Goal: Task Accomplishment & Management: Use online tool/utility

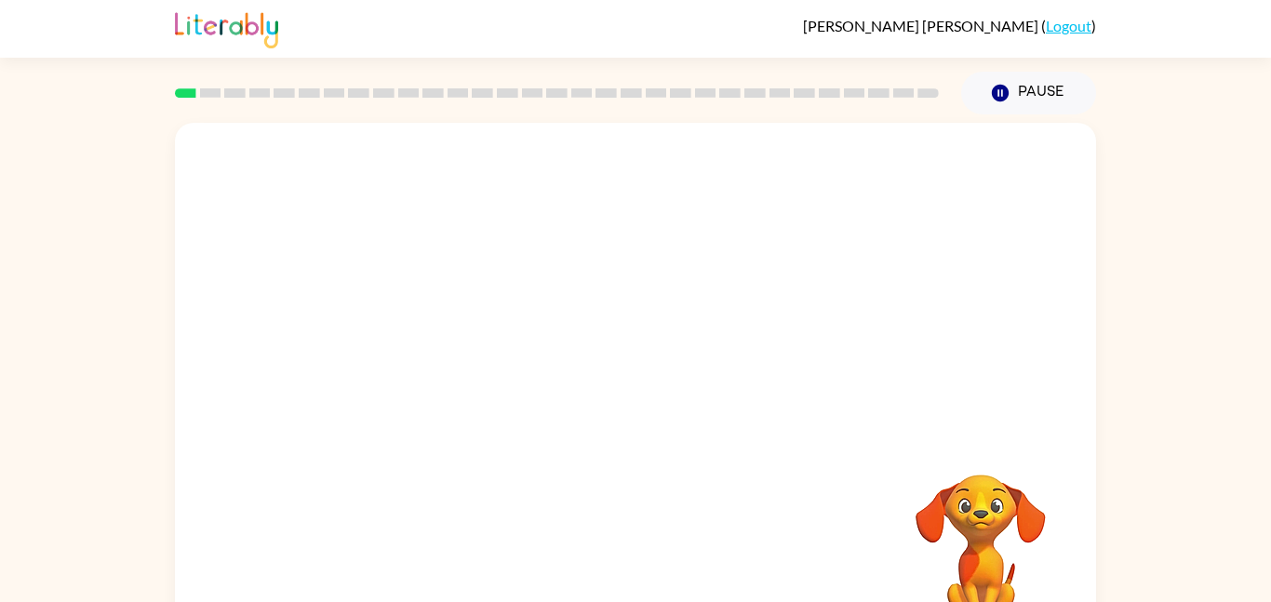
scroll to position [52, 0]
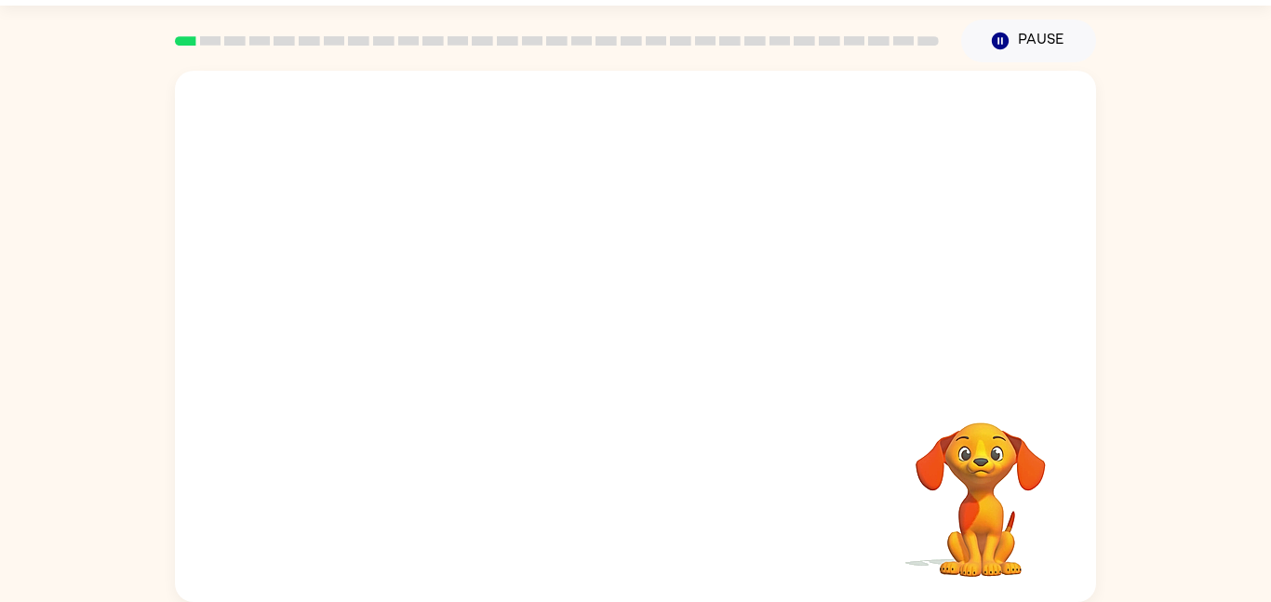
click at [582, 246] on video "Your browser must support playing .mp4 files to use Literably. Please try using…" at bounding box center [635, 227] width 921 height 313
click at [630, 342] on icon "button" at bounding box center [635, 345] width 33 height 33
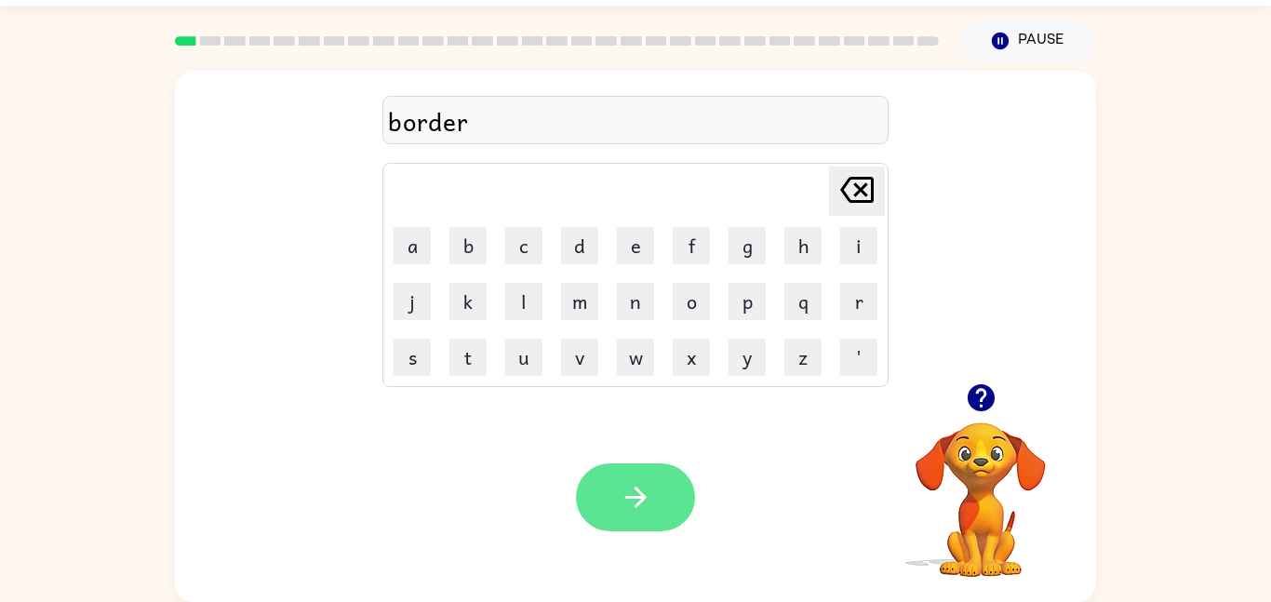
click at [621, 513] on button "button" at bounding box center [635, 497] width 119 height 68
click at [611, 493] on button "button" at bounding box center [635, 497] width 119 height 68
click at [658, 487] on button "button" at bounding box center [635, 497] width 119 height 68
click at [647, 506] on icon "button" at bounding box center [635, 497] width 33 height 33
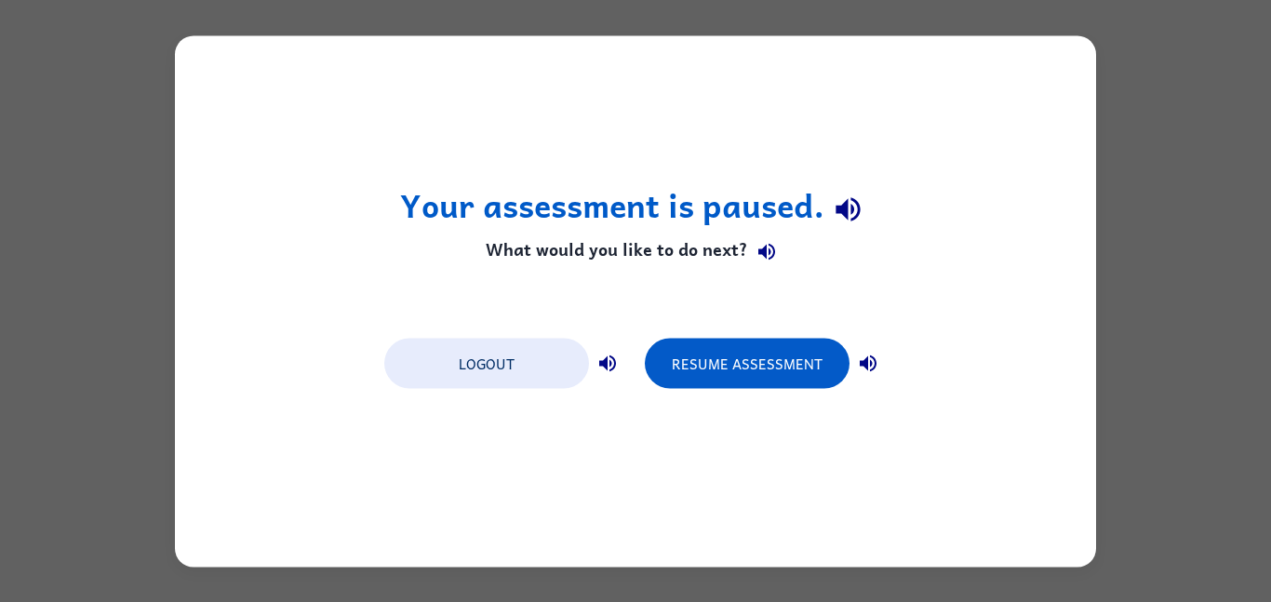
scroll to position [0, 0]
click at [758, 347] on button "Resume Assessment" at bounding box center [747, 363] width 205 height 50
click at [761, 367] on button "Resume Assessment" at bounding box center [747, 363] width 205 height 50
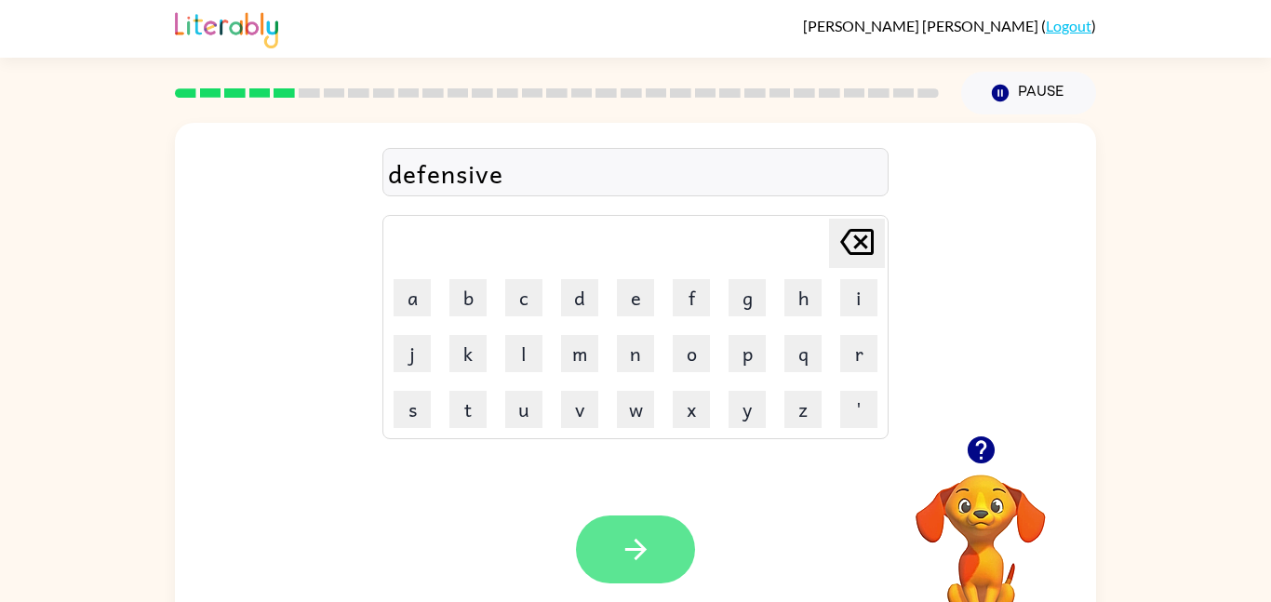
click at [621, 548] on icon "button" at bounding box center [635, 549] width 33 height 33
click at [632, 559] on icon "button" at bounding box center [635, 549] width 33 height 33
click at [639, 540] on icon "button" at bounding box center [635, 549] width 33 height 33
click at [662, 526] on button "button" at bounding box center [635, 549] width 119 height 68
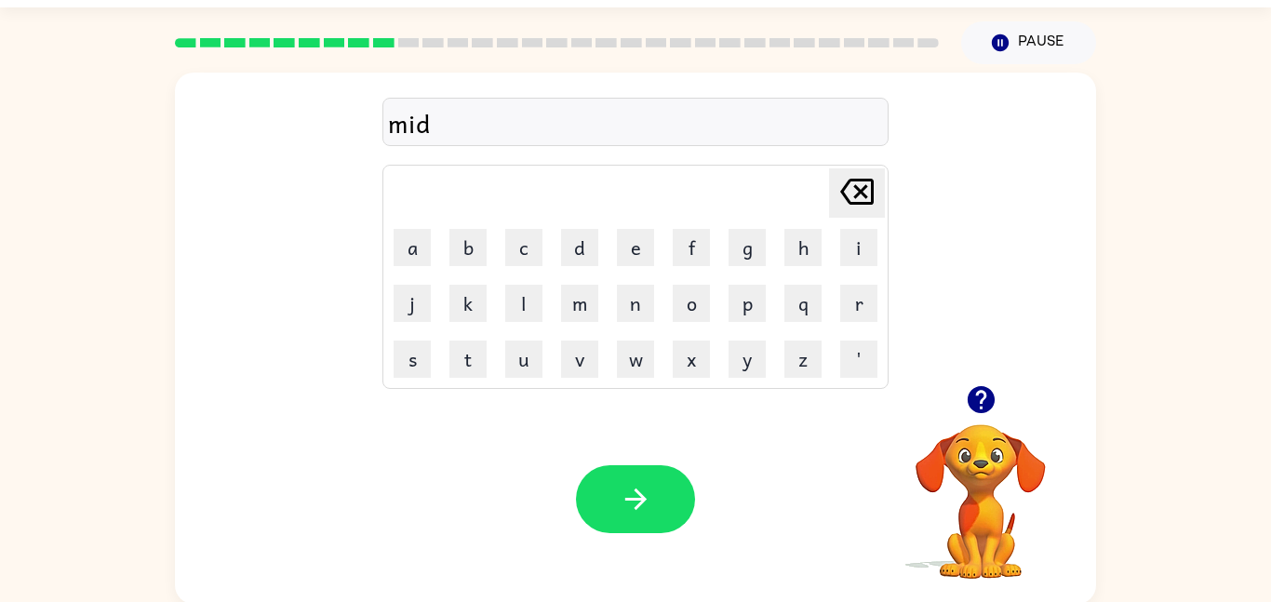
scroll to position [52, 0]
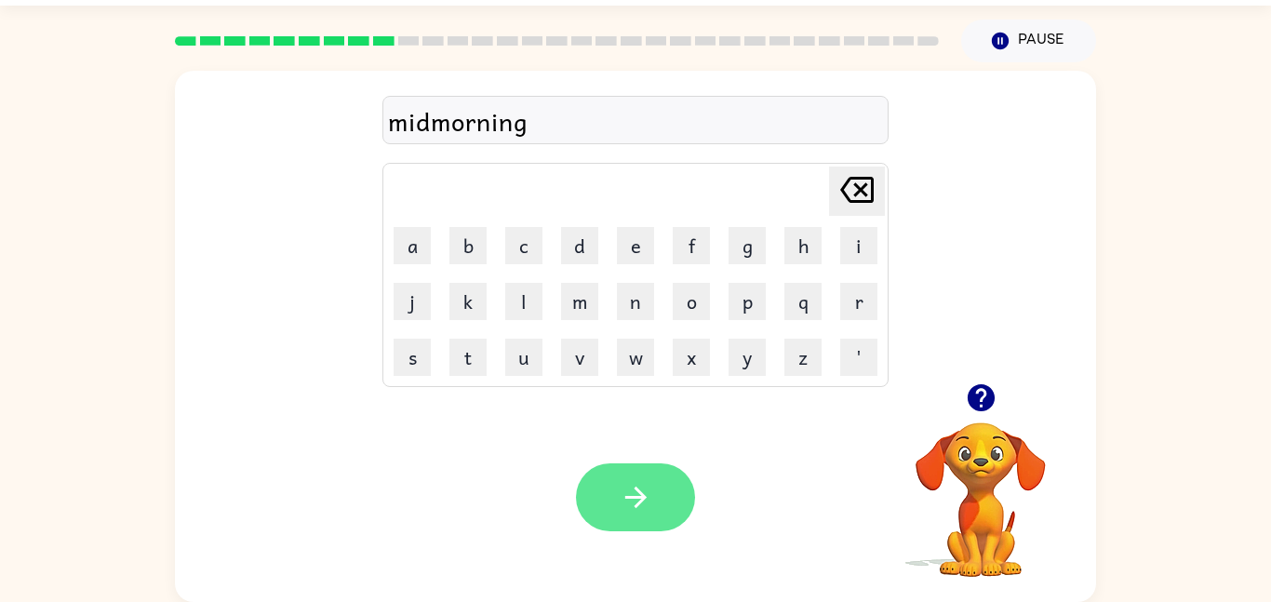
click at [612, 487] on button "button" at bounding box center [635, 497] width 119 height 68
click at [638, 491] on icon "button" at bounding box center [634, 496] width 21 height 21
click at [650, 503] on icon "button" at bounding box center [635, 497] width 33 height 33
click at [644, 482] on icon "button" at bounding box center [635, 497] width 33 height 33
click at [622, 483] on icon "button" at bounding box center [635, 497] width 33 height 33
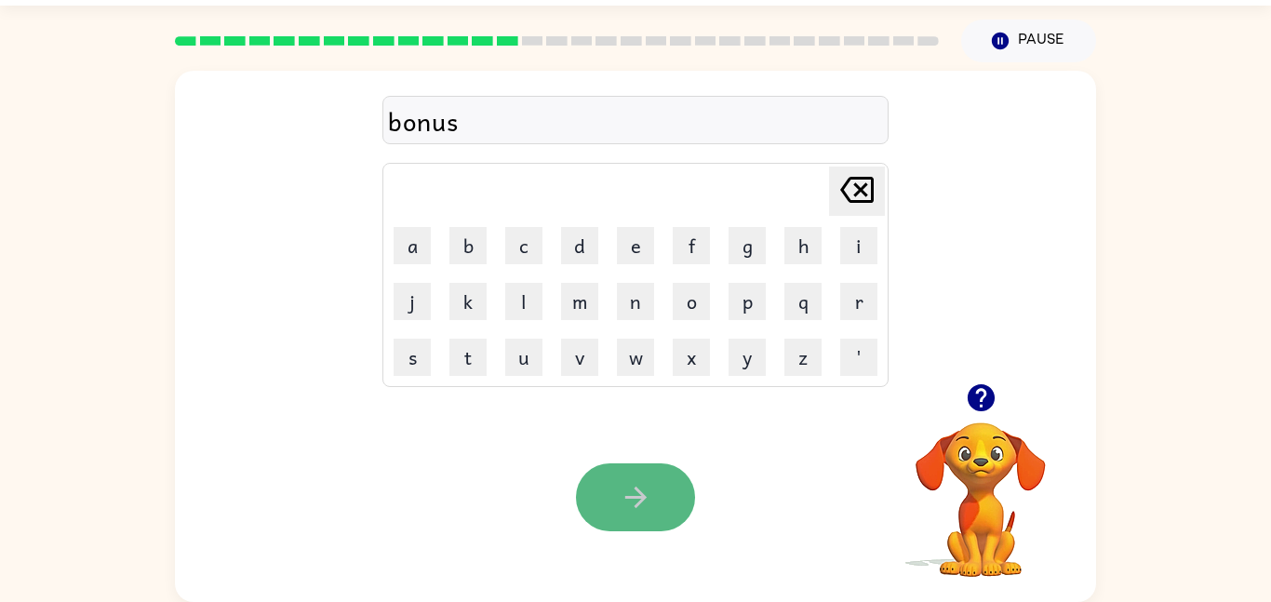
click at [617, 491] on button "button" at bounding box center [635, 497] width 119 height 68
click at [634, 511] on icon "button" at bounding box center [635, 497] width 33 height 33
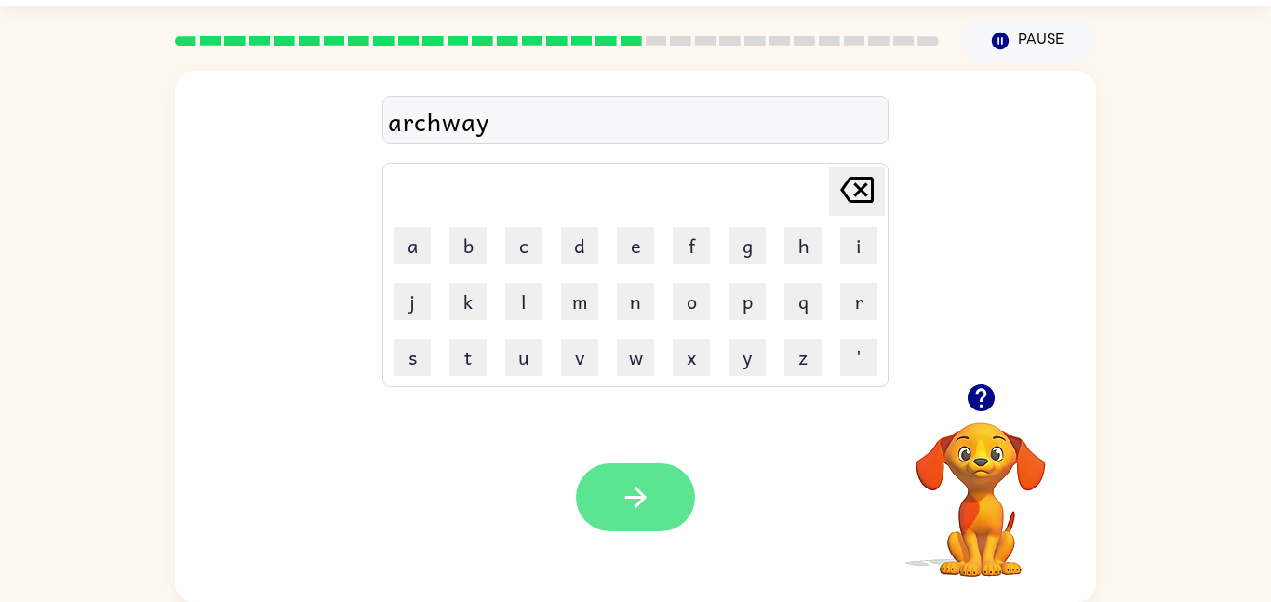
click at [609, 494] on button "button" at bounding box center [635, 497] width 119 height 68
click at [614, 486] on button "button" at bounding box center [635, 497] width 119 height 68
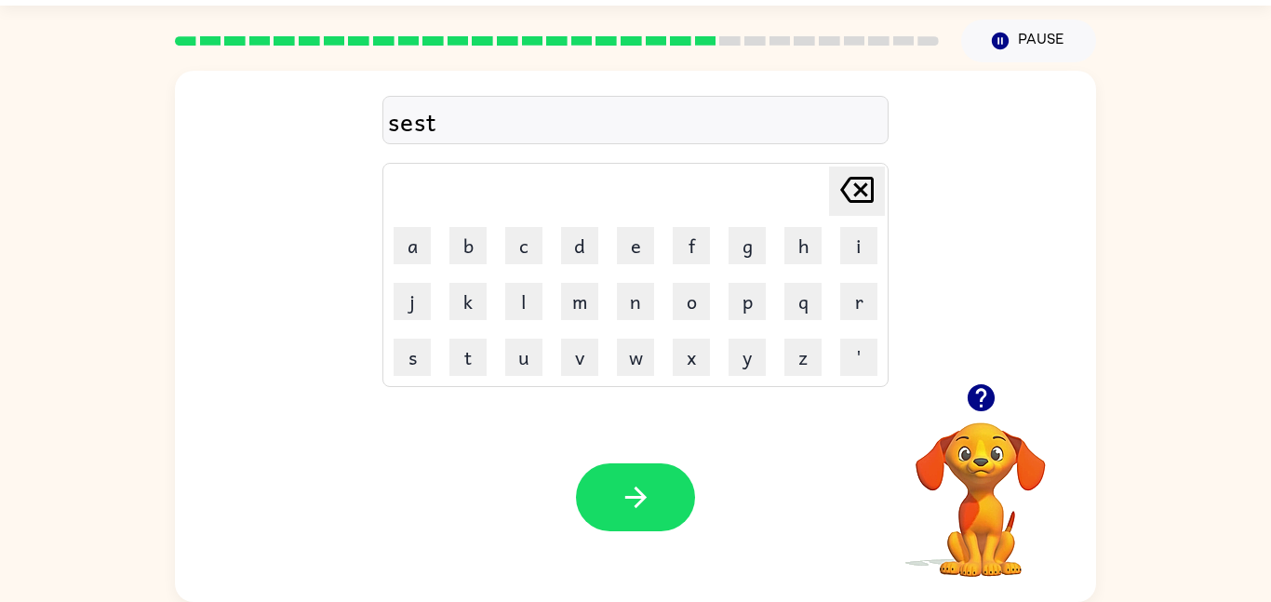
click at [985, 402] on icon "button" at bounding box center [979, 397] width 27 height 27
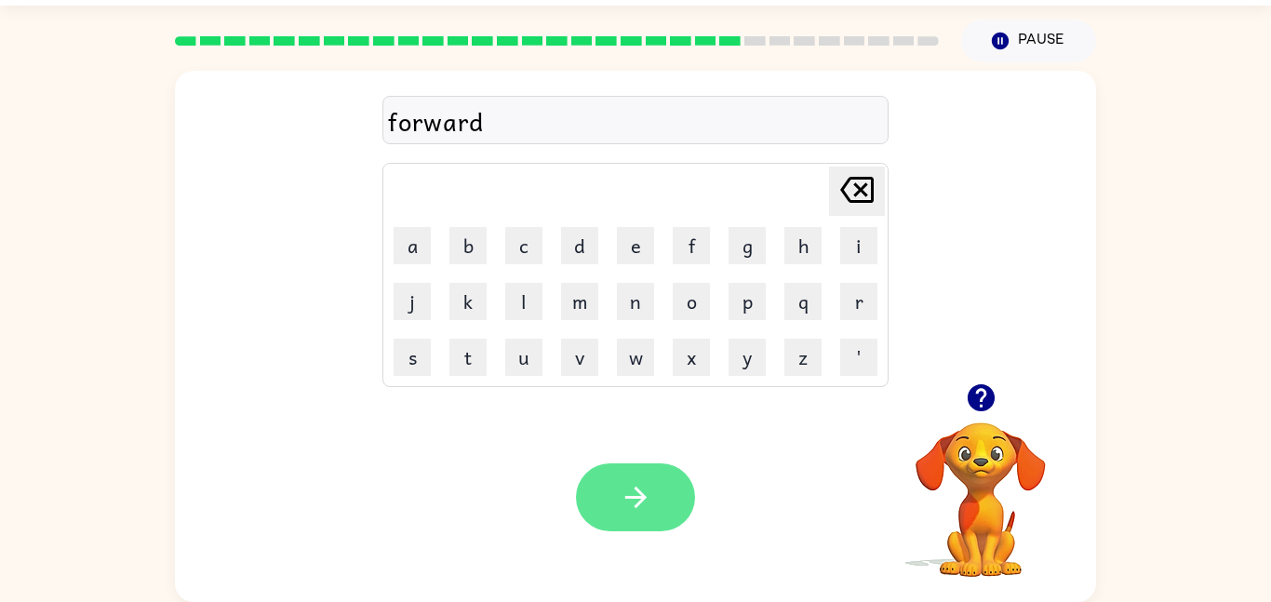
click at [638, 487] on icon "button" at bounding box center [635, 497] width 33 height 33
click at [664, 494] on button "button" at bounding box center [635, 497] width 119 height 68
click at [648, 484] on icon "button" at bounding box center [635, 497] width 33 height 33
click at [657, 497] on button "button" at bounding box center [635, 497] width 119 height 68
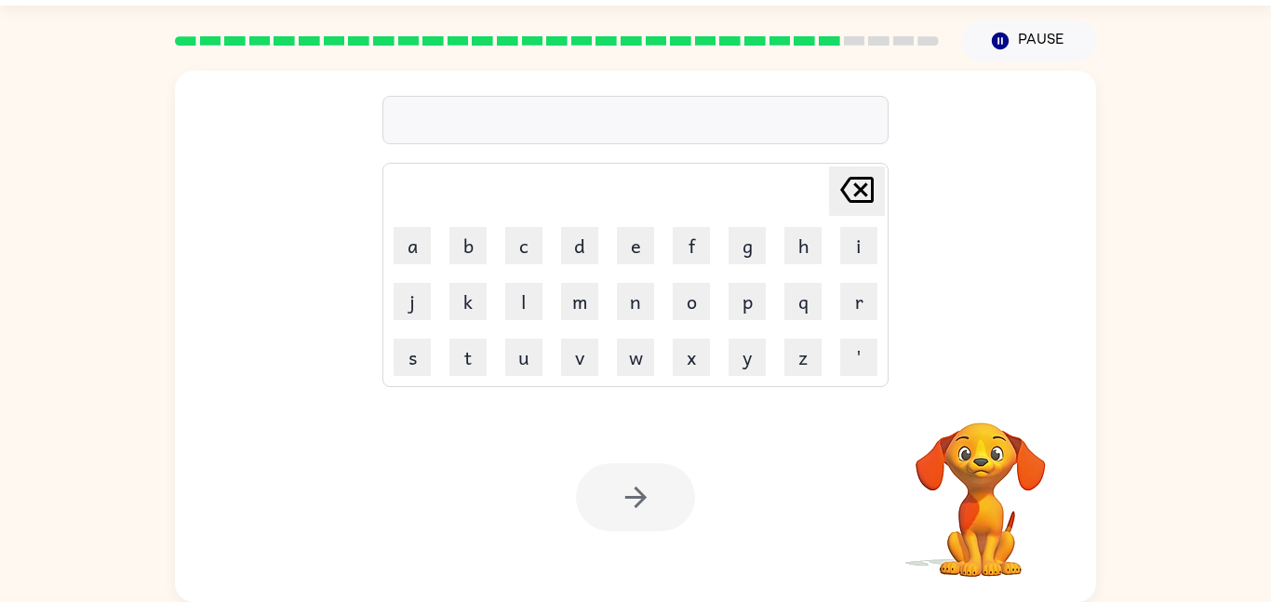
click at [706, 117] on div at bounding box center [635, 120] width 506 height 48
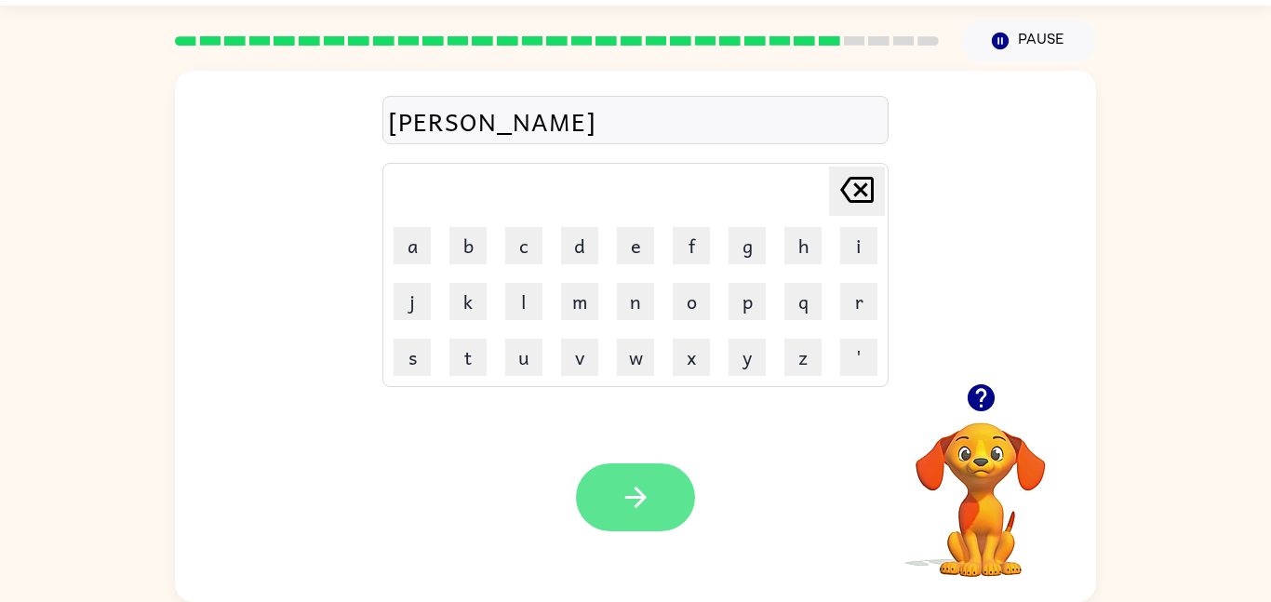
click at [607, 497] on button "button" at bounding box center [635, 497] width 119 height 68
click at [622, 499] on icon "button" at bounding box center [635, 497] width 33 height 33
click at [640, 499] on icon "button" at bounding box center [635, 497] width 33 height 33
click at [624, 500] on icon "button" at bounding box center [635, 497] width 33 height 33
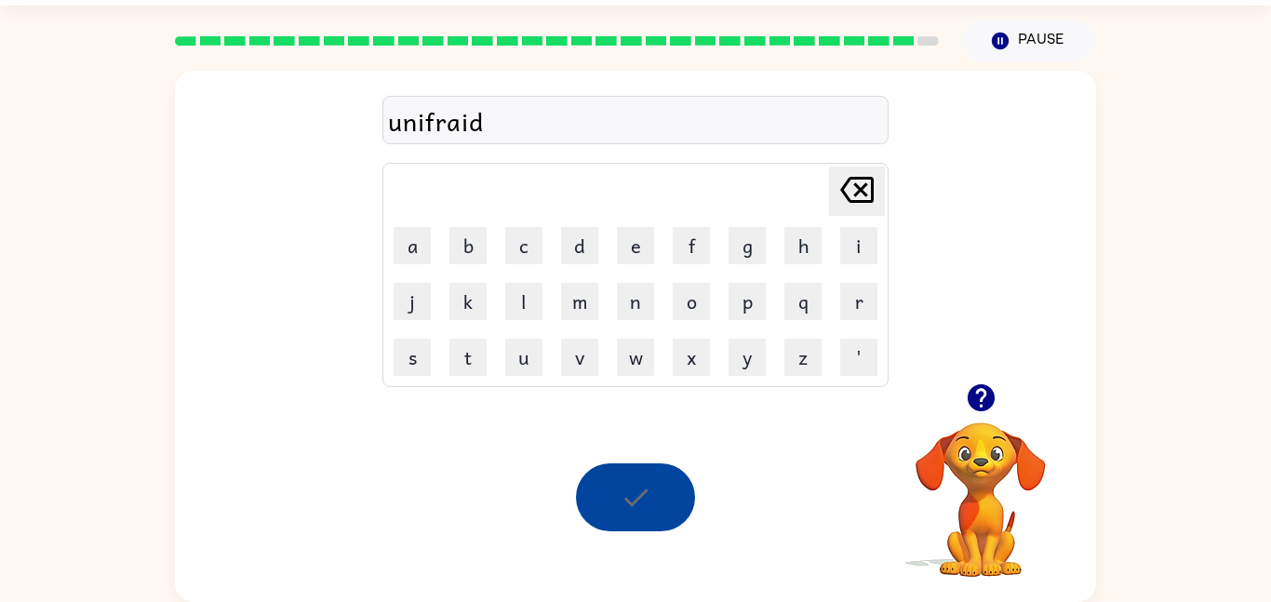
scroll to position [19, 0]
